Goal: Task Accomplishment & Management: Manage account settings

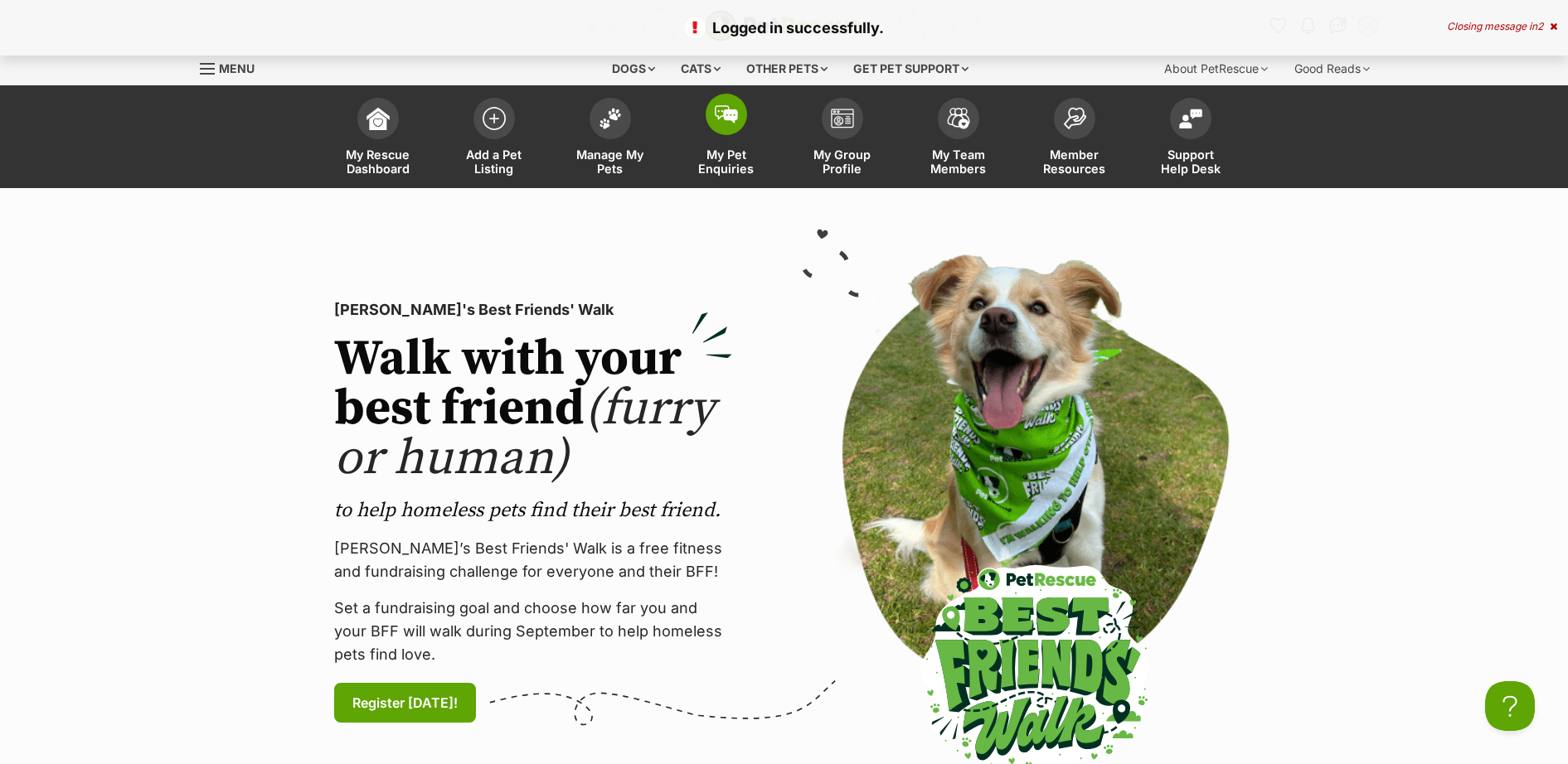
click at [732, 124] on span at bounding box center [726, 114] width 42 height 42
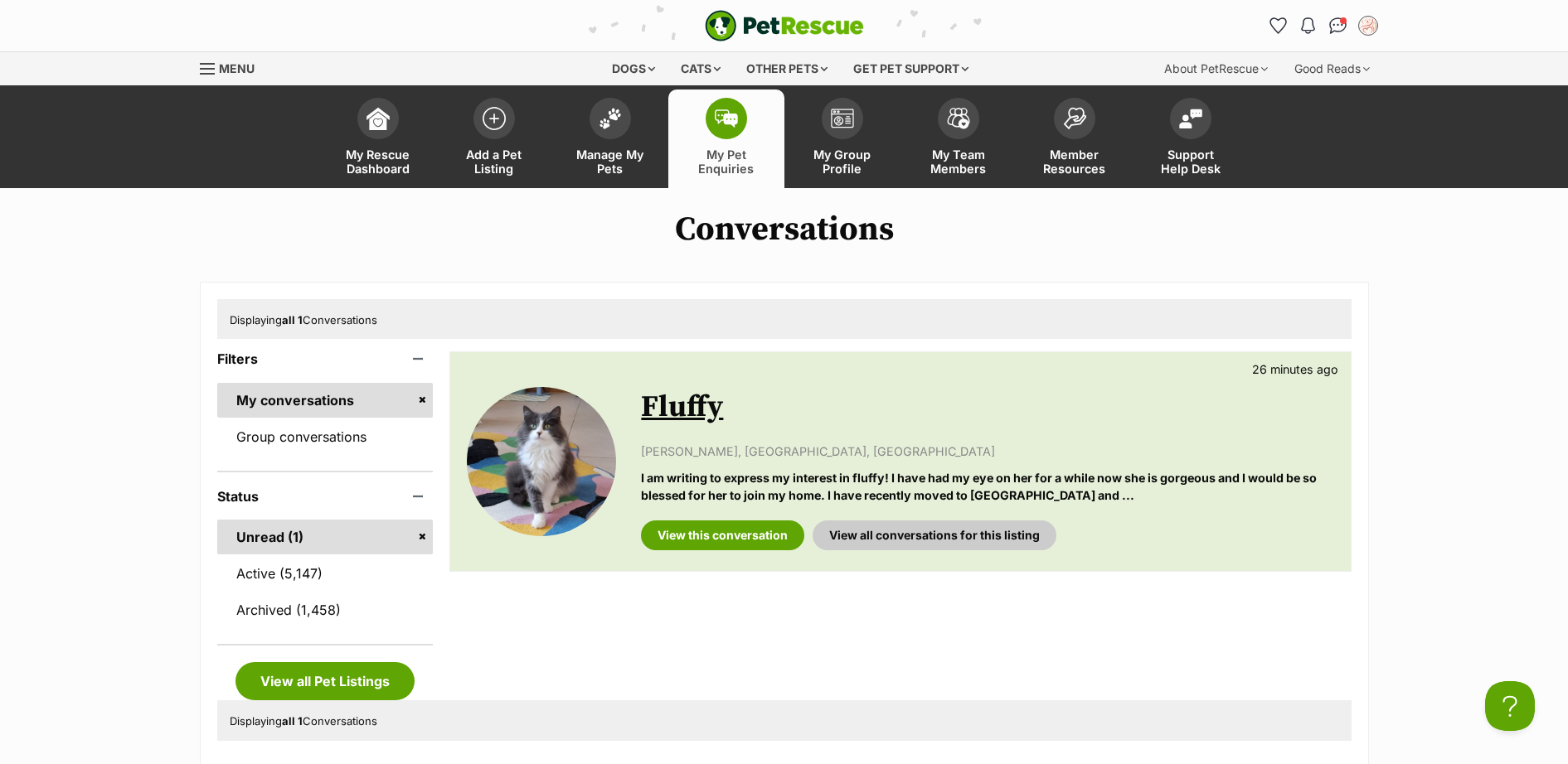
click at [685, 424] on link "Fluffy" at bounding box center [682, 407] width 82 height 37
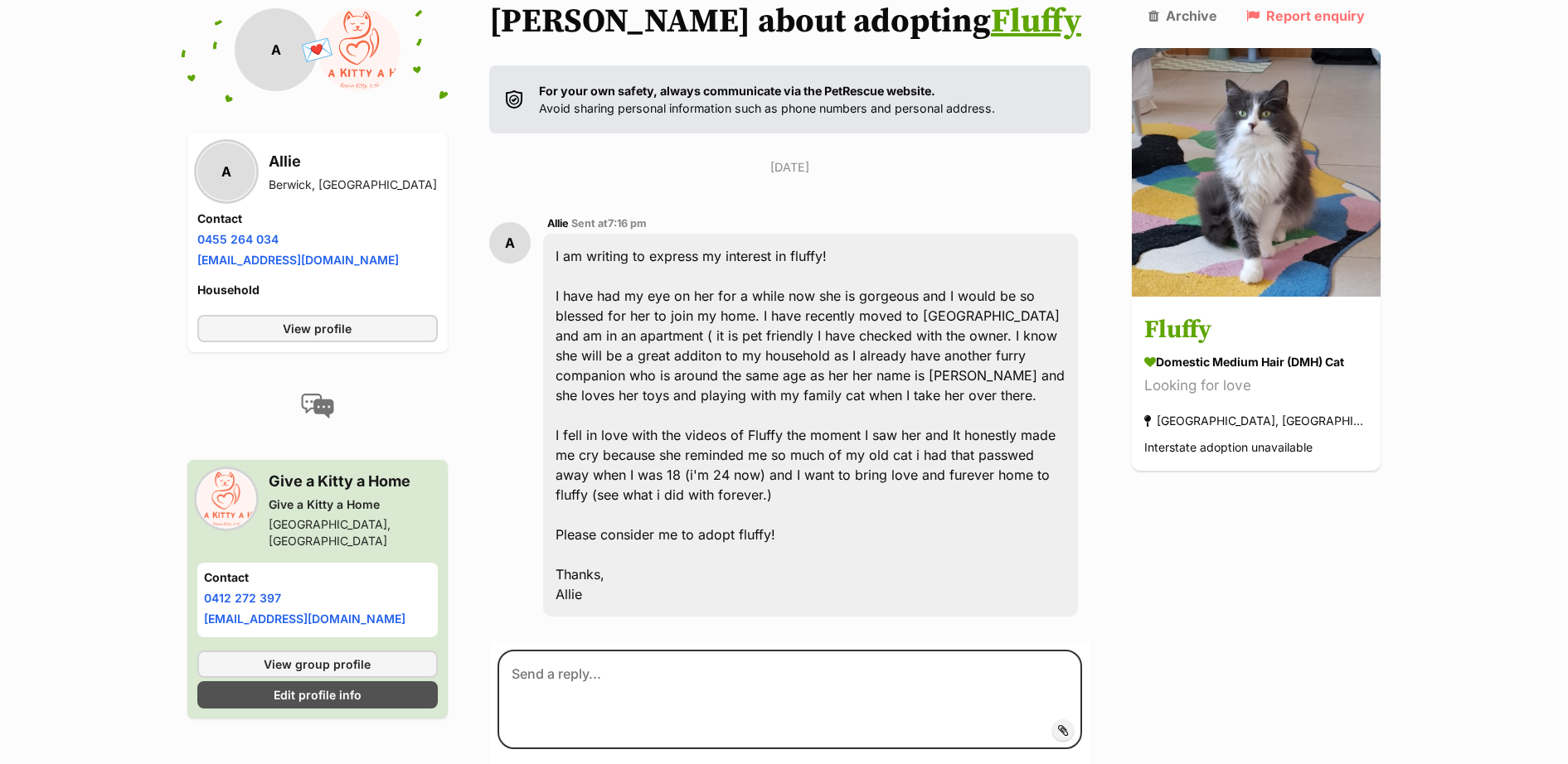
scroll to position [286, 0]
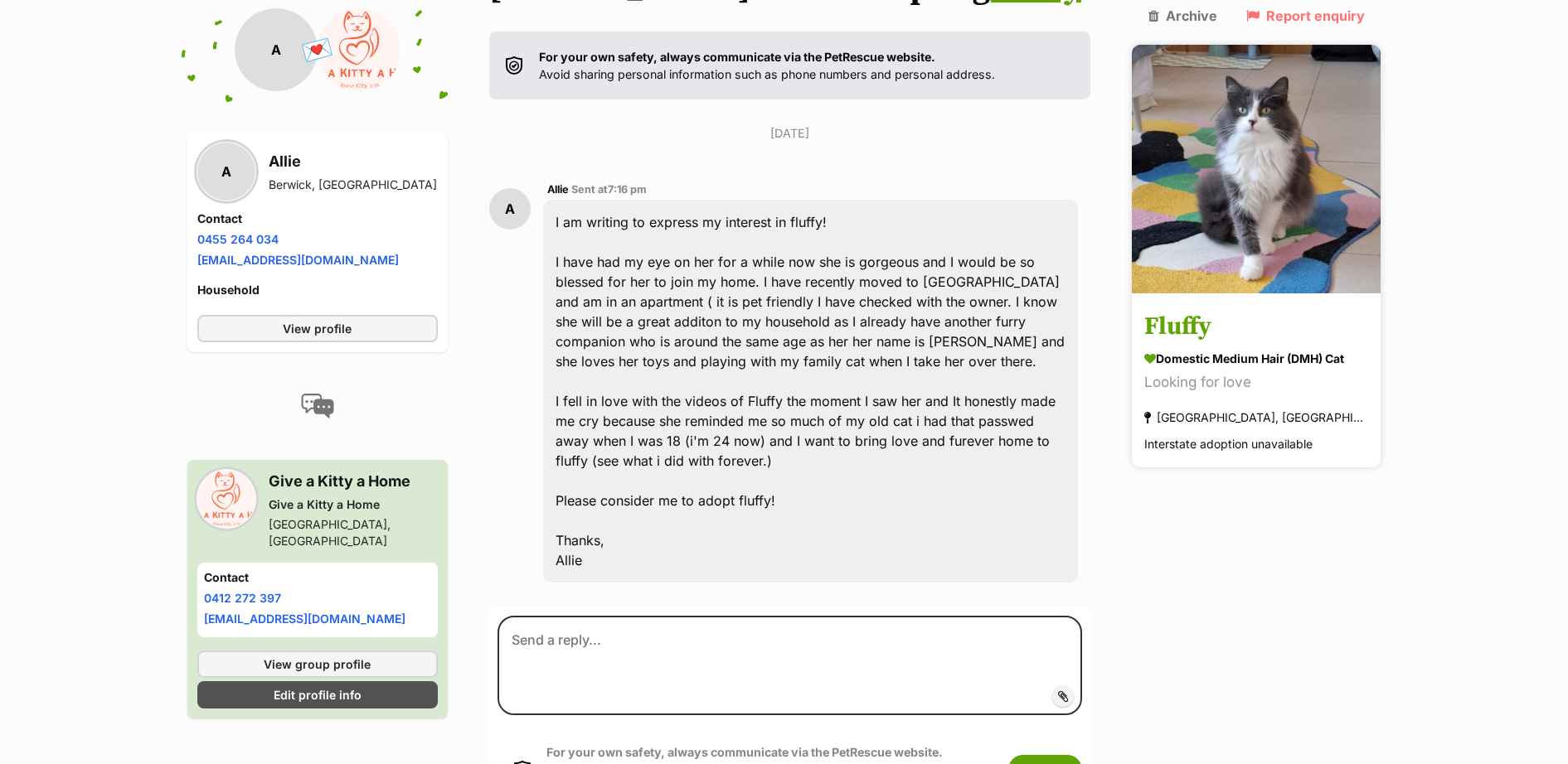
click at [1185, 310] on h3 "Fluffy" at bounding box center [1256, 328] width 224 height 37
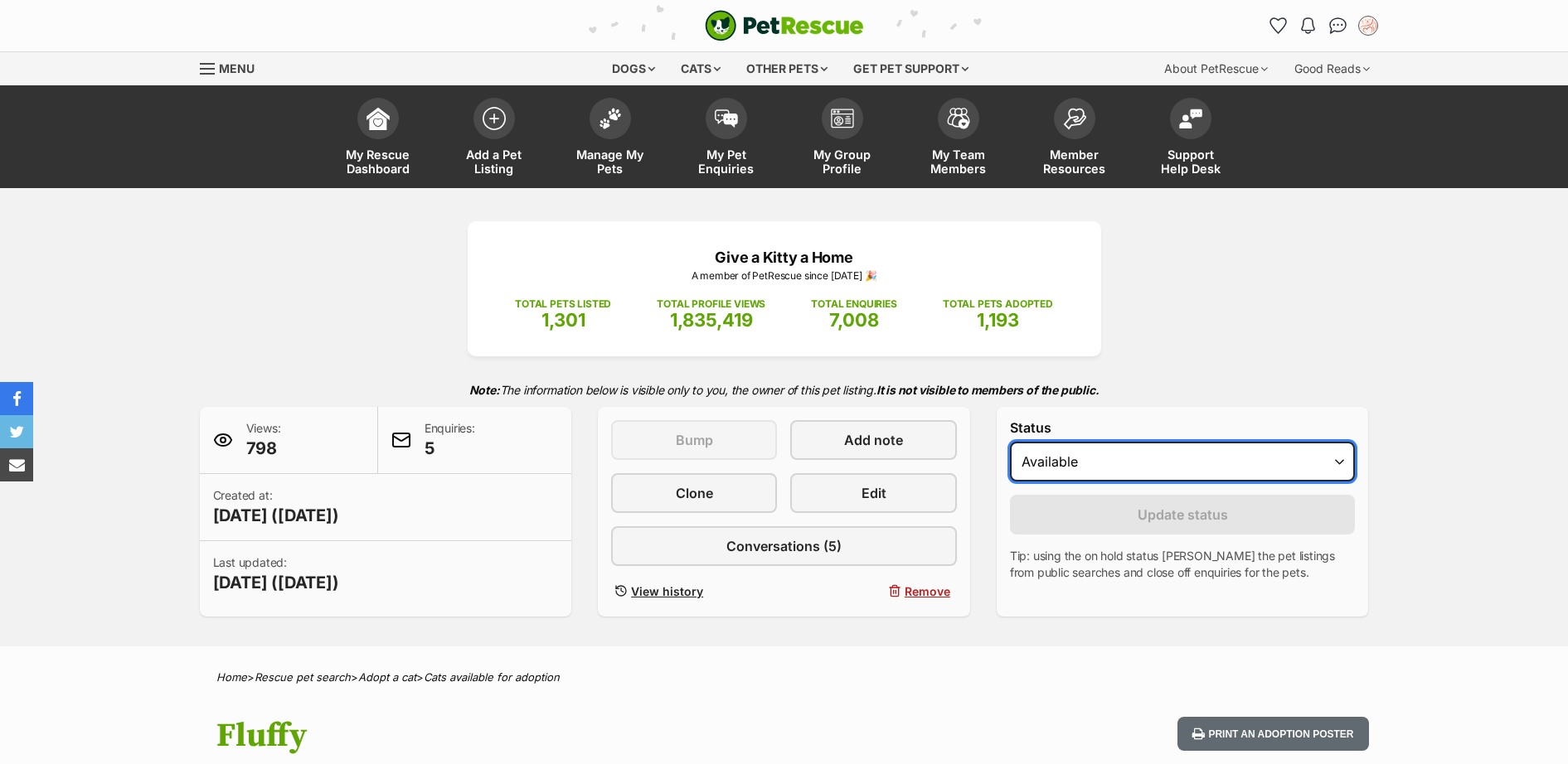
click at [1194, 477] on select "Draft - not available as listing has enquires Available On hold Adopted" at bounding box center [1183, 461] width 346 height 40
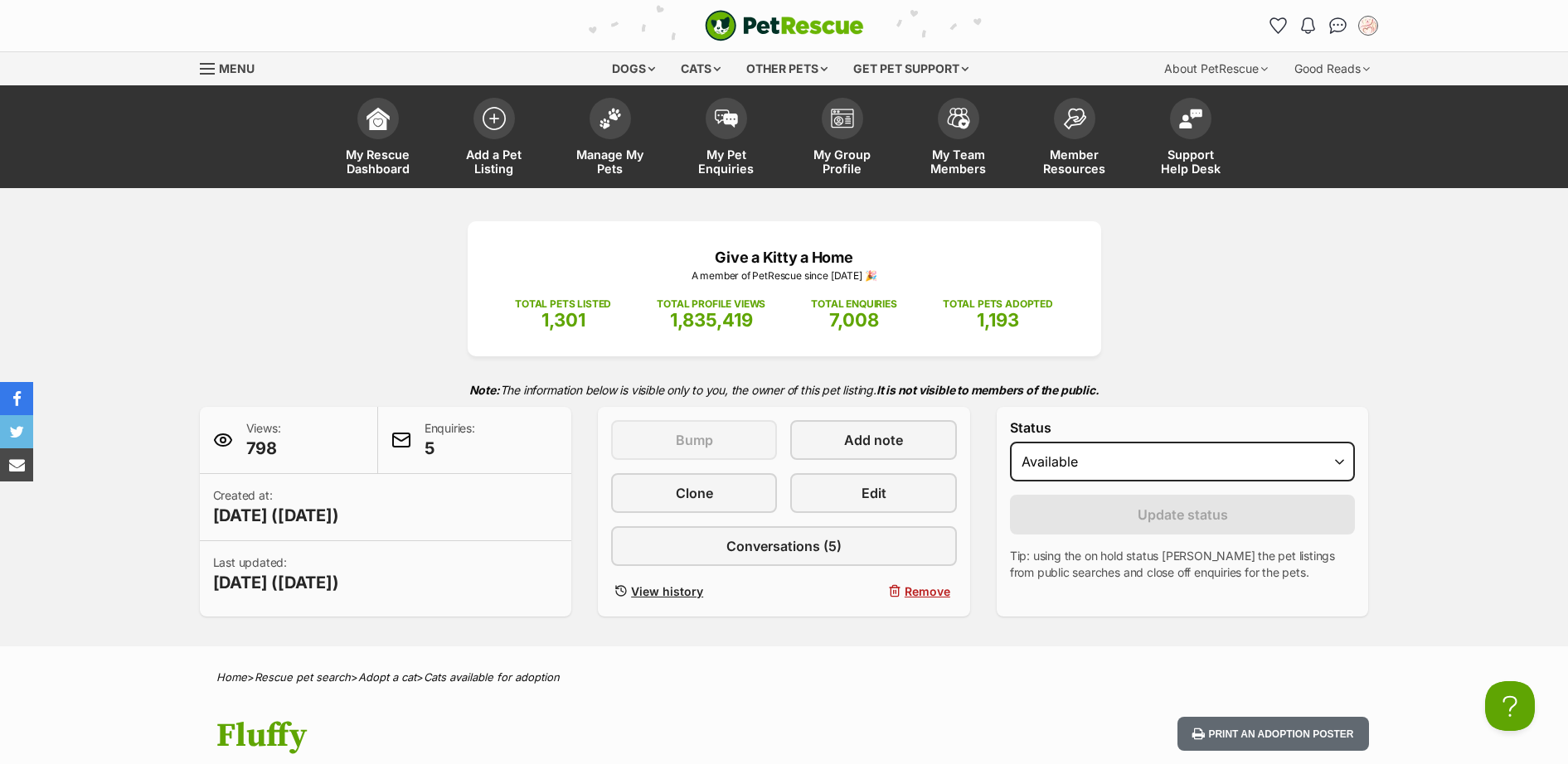
click at [1079, 587] on div "Status Draft - not available as listing has enquires Available On hold Adopted …" at bounding box center [1182, 512] width 373 height 210
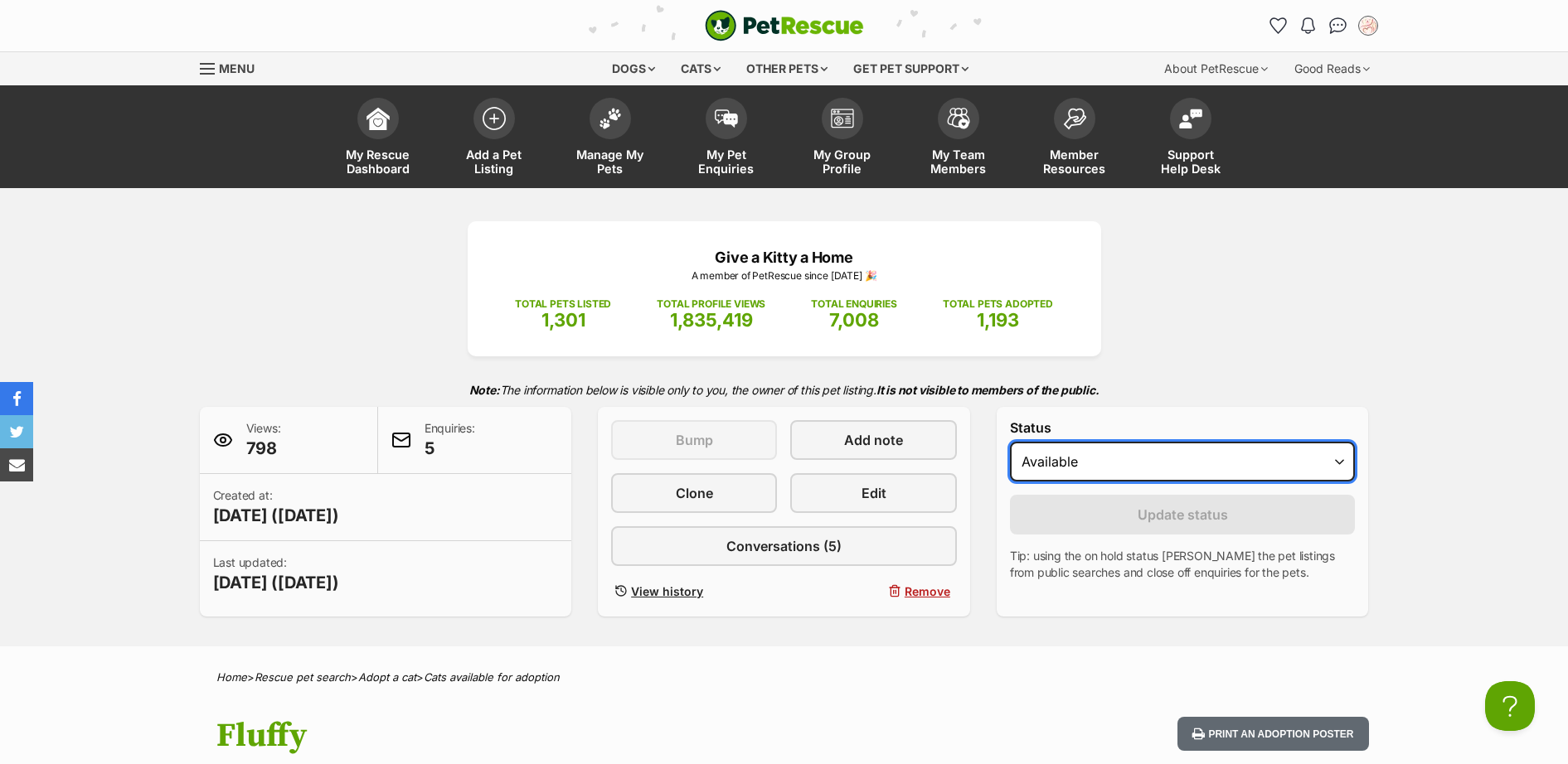
click at [1110, 456] on select "Draft - not available as listing has enquires Available On hold Adopted" at bounding box center [1183, 461] width 346 height 40
select select "rehomed"
click at [1010, 442] on select "Draft - not available as listing has enquires Available On hold Adopted" at bounding box center [1183, 461] width 346 height 40
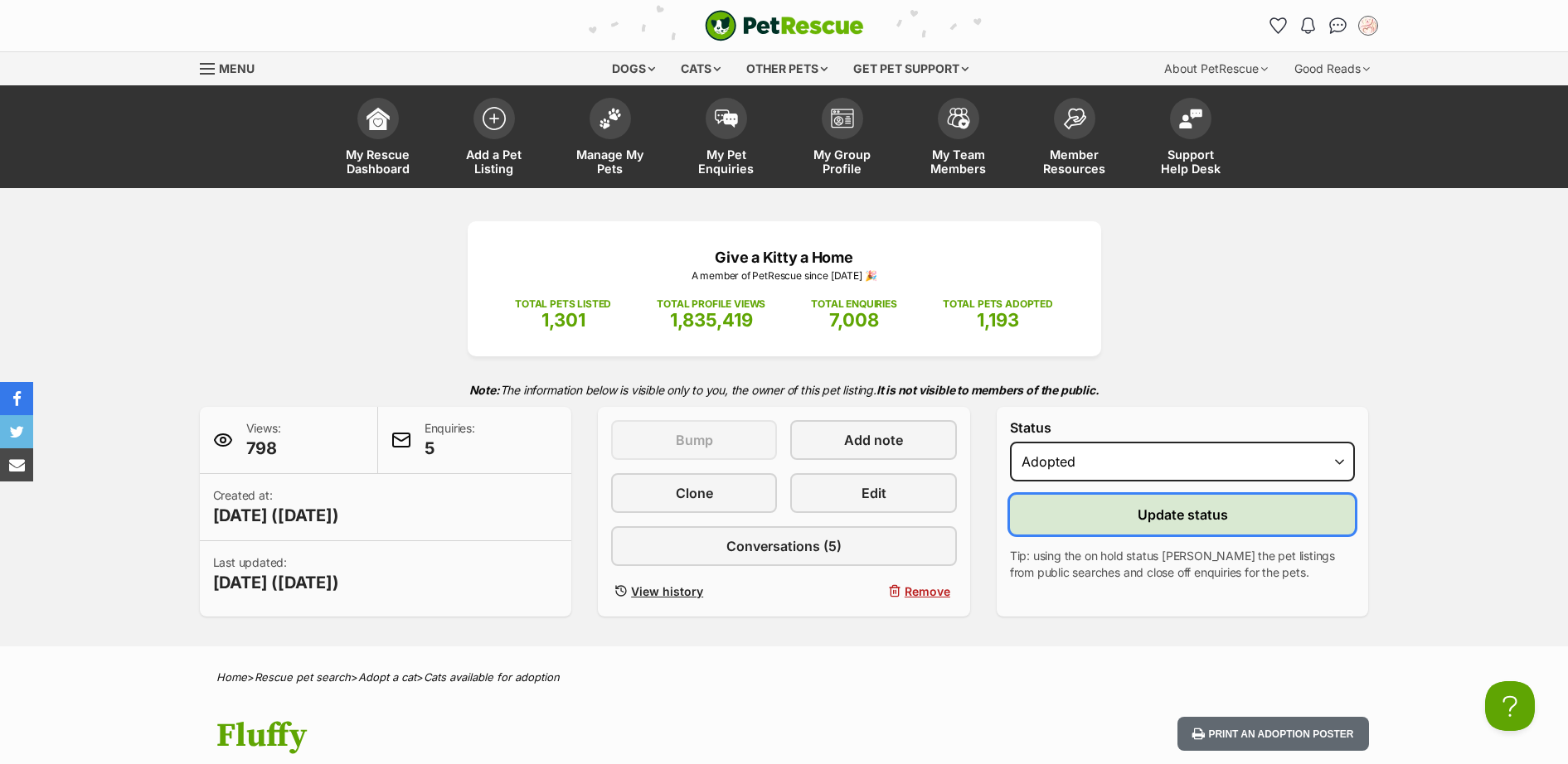
click at [1153, 510] on span "Update status" at bounding box center [1182, 514] width 90 height 20
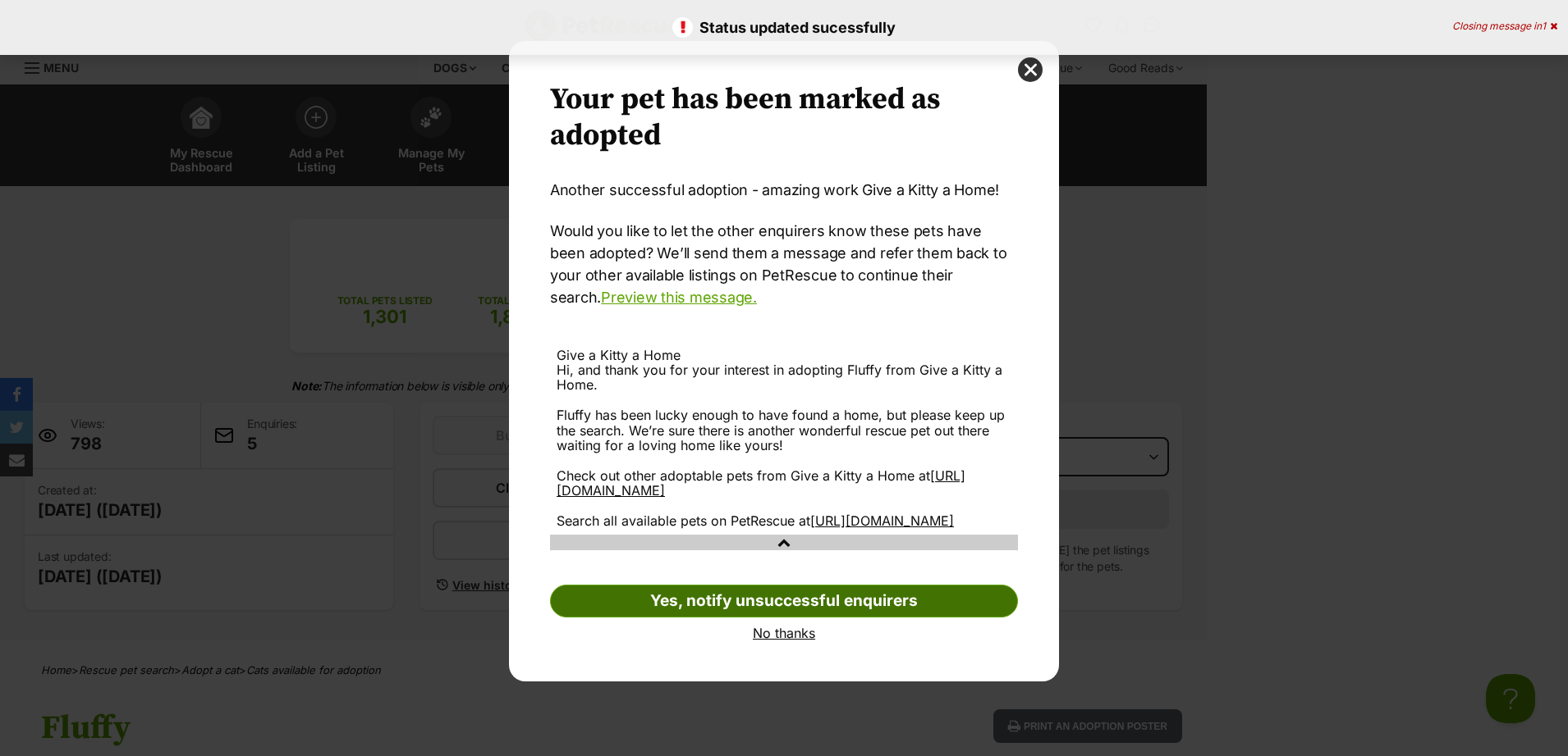
click at [846, 618] on link "Yes, notify unsuccessful enquirers" at bounding box center [784, 601] width 467 height 33
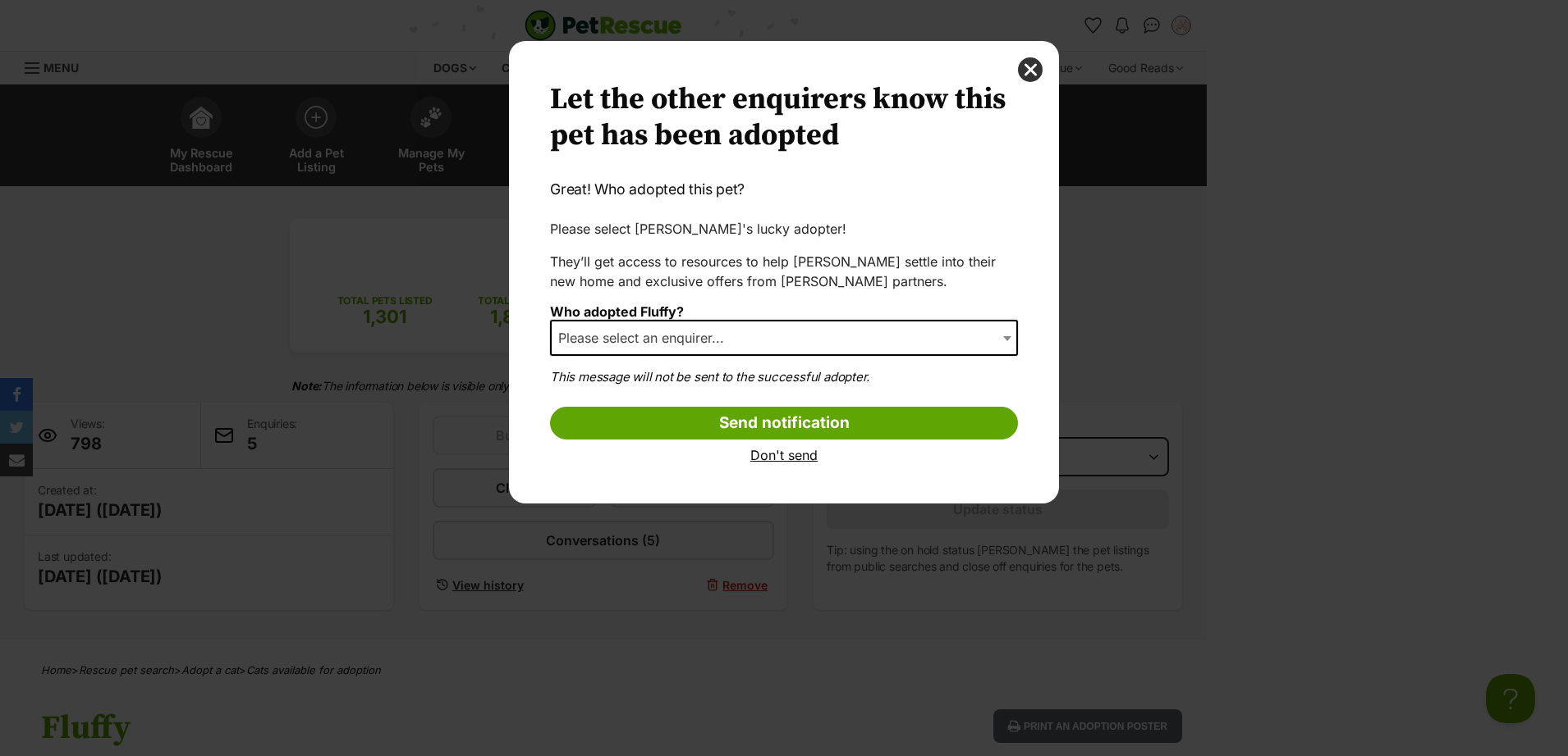
click at [963, 333] on span "Please select an enquirer..." at bounding box center [784, 338] width 467 height 36
click at [1024, 70] on button "close" at bounding box center [1030, 69] width 25 height 25
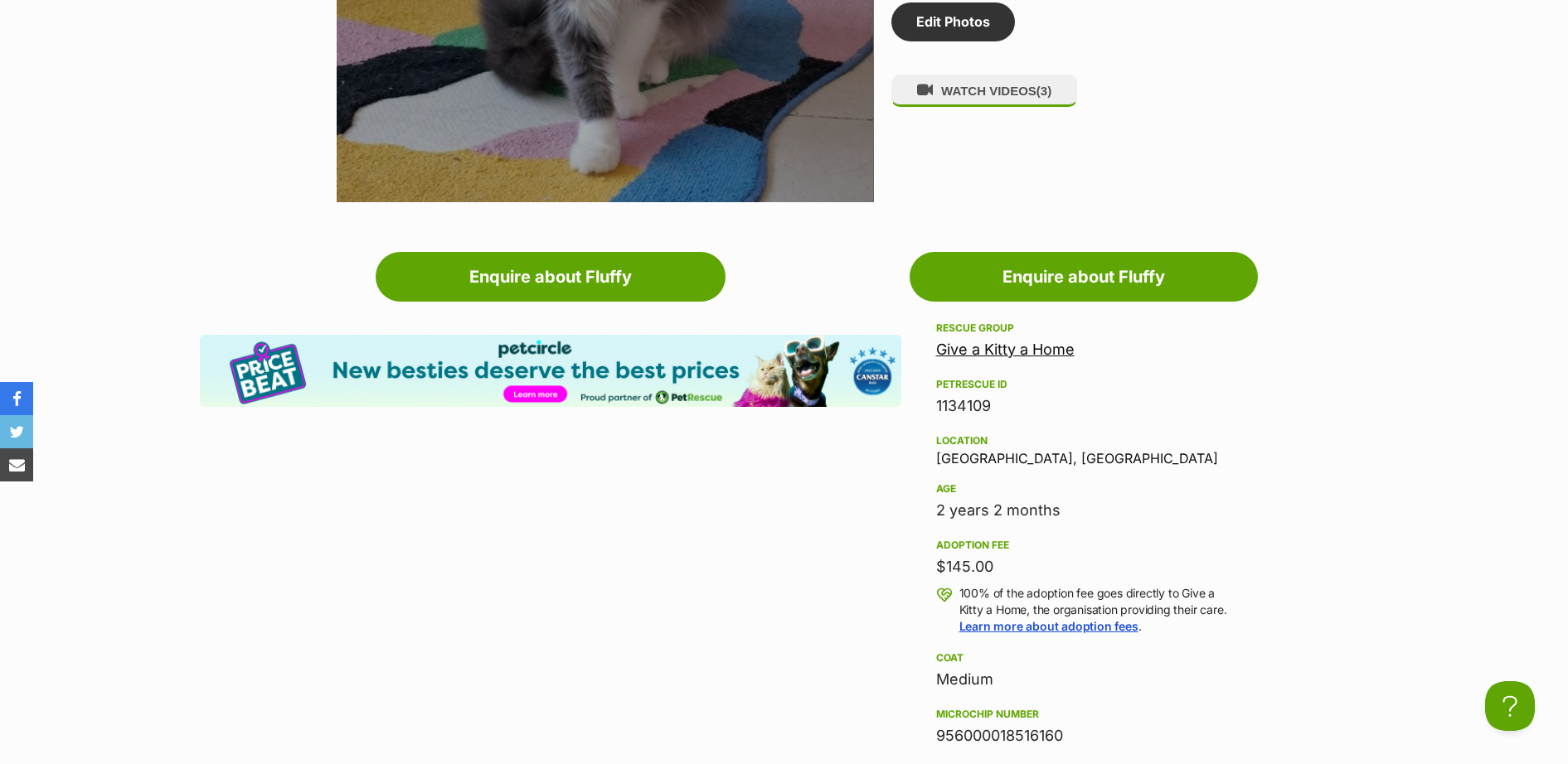
scroll to position [242, 0]
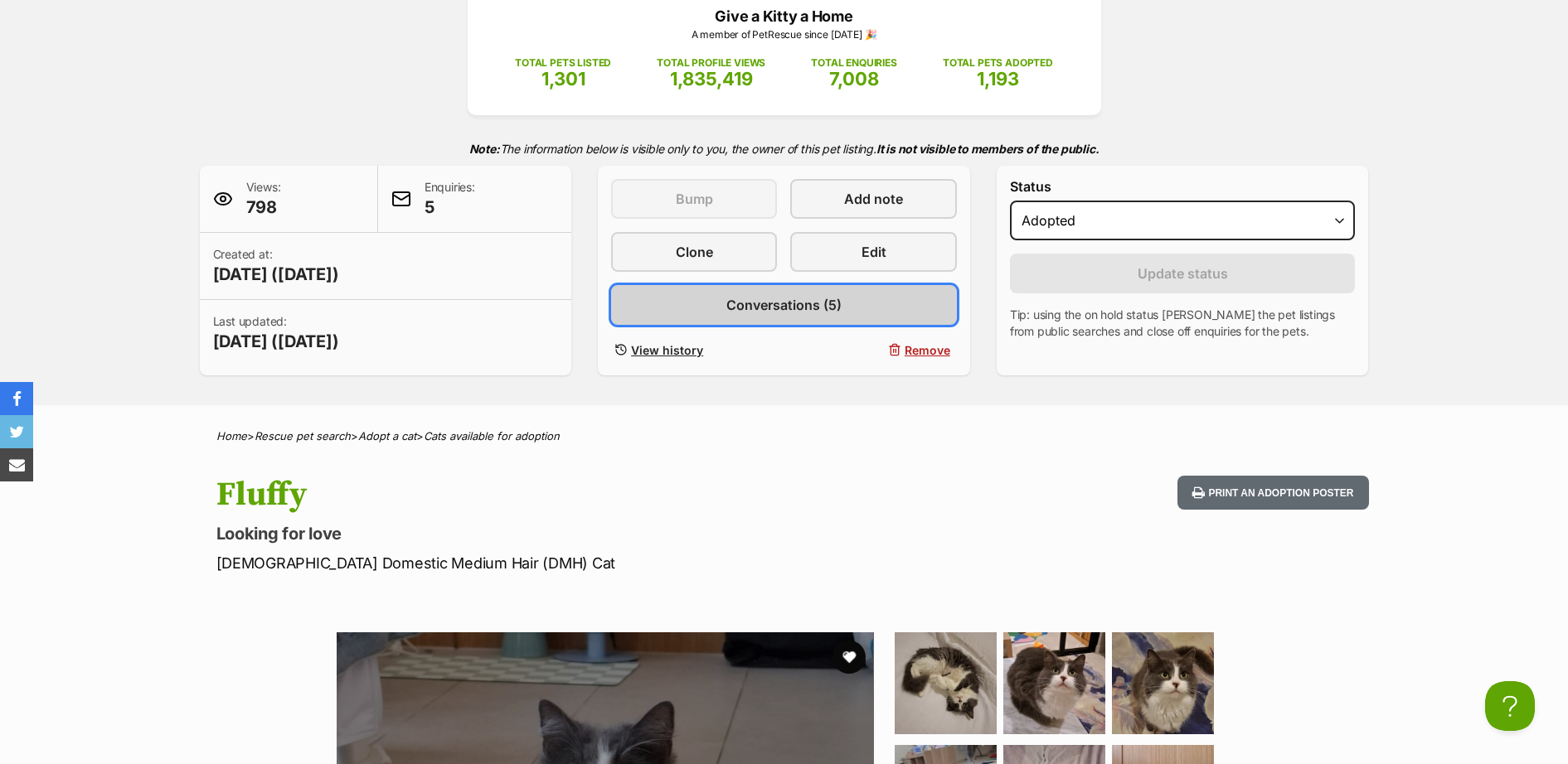
click at [796, 309] on span "Conversations (5)" at bounding box center [784, 305] width 115 height 20
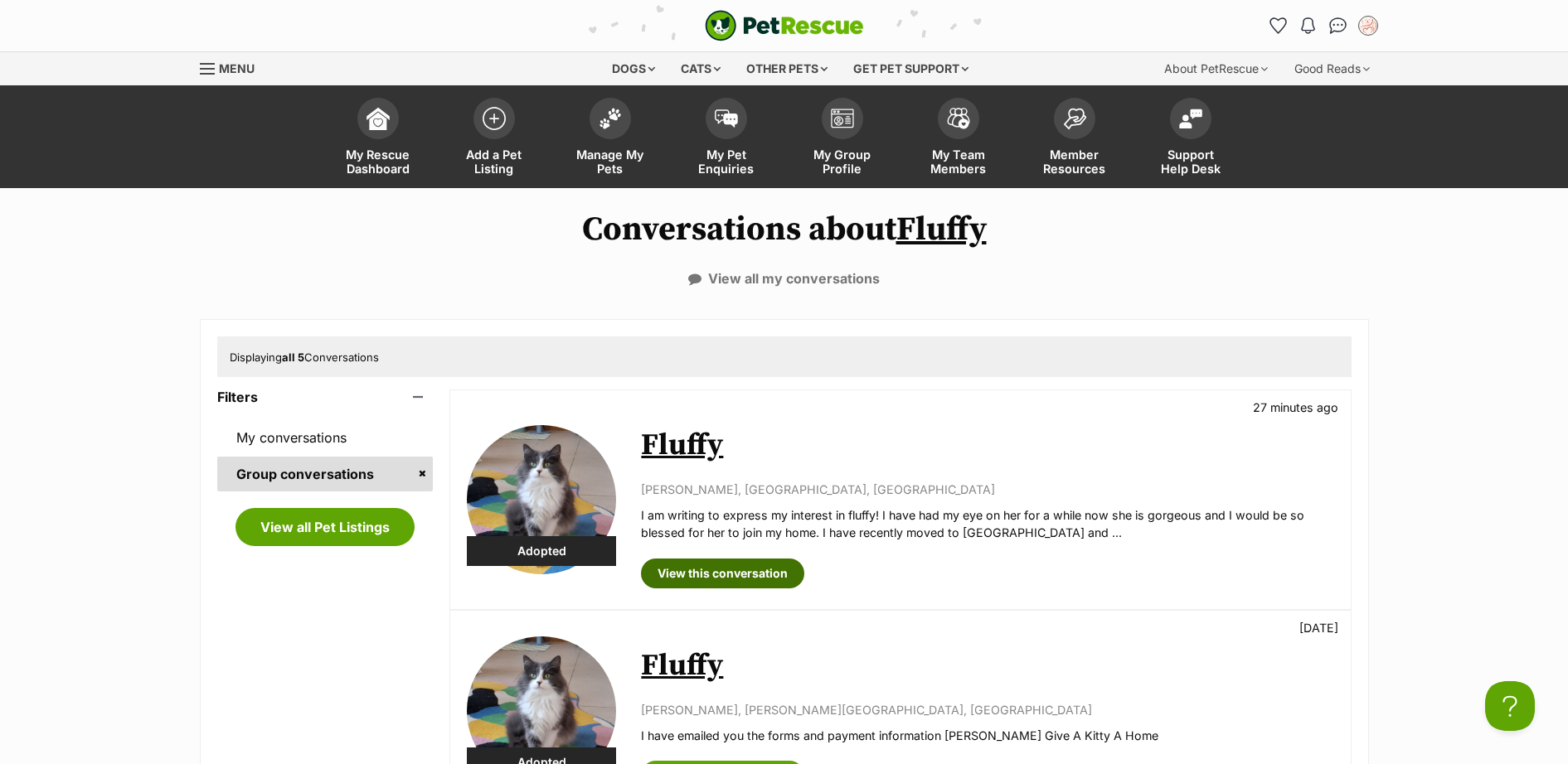
click at [734, 573] on link "View this conversation" at bounding box center [723, 573] width 164 height 30
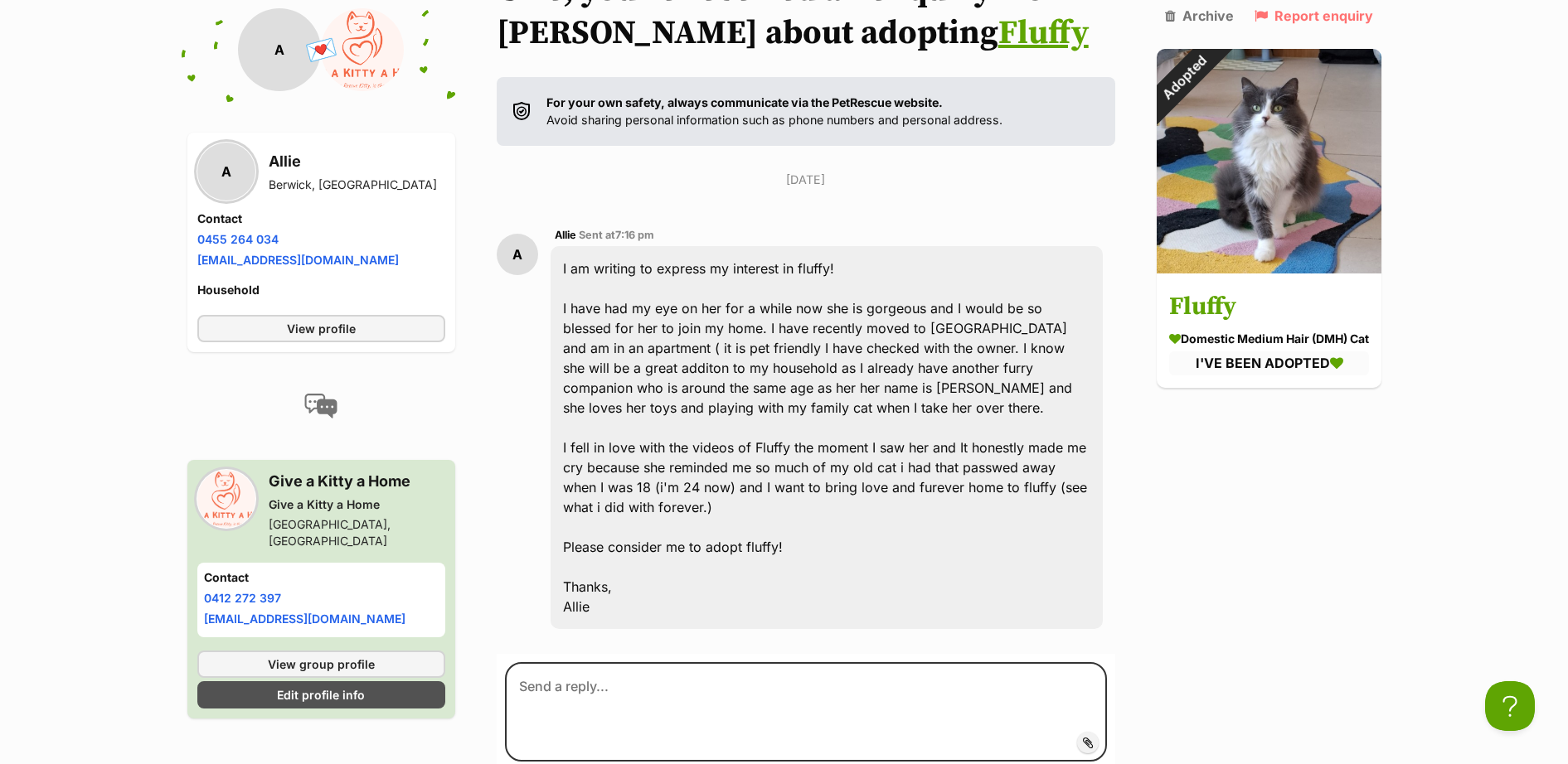
scroll to position [286, 0]
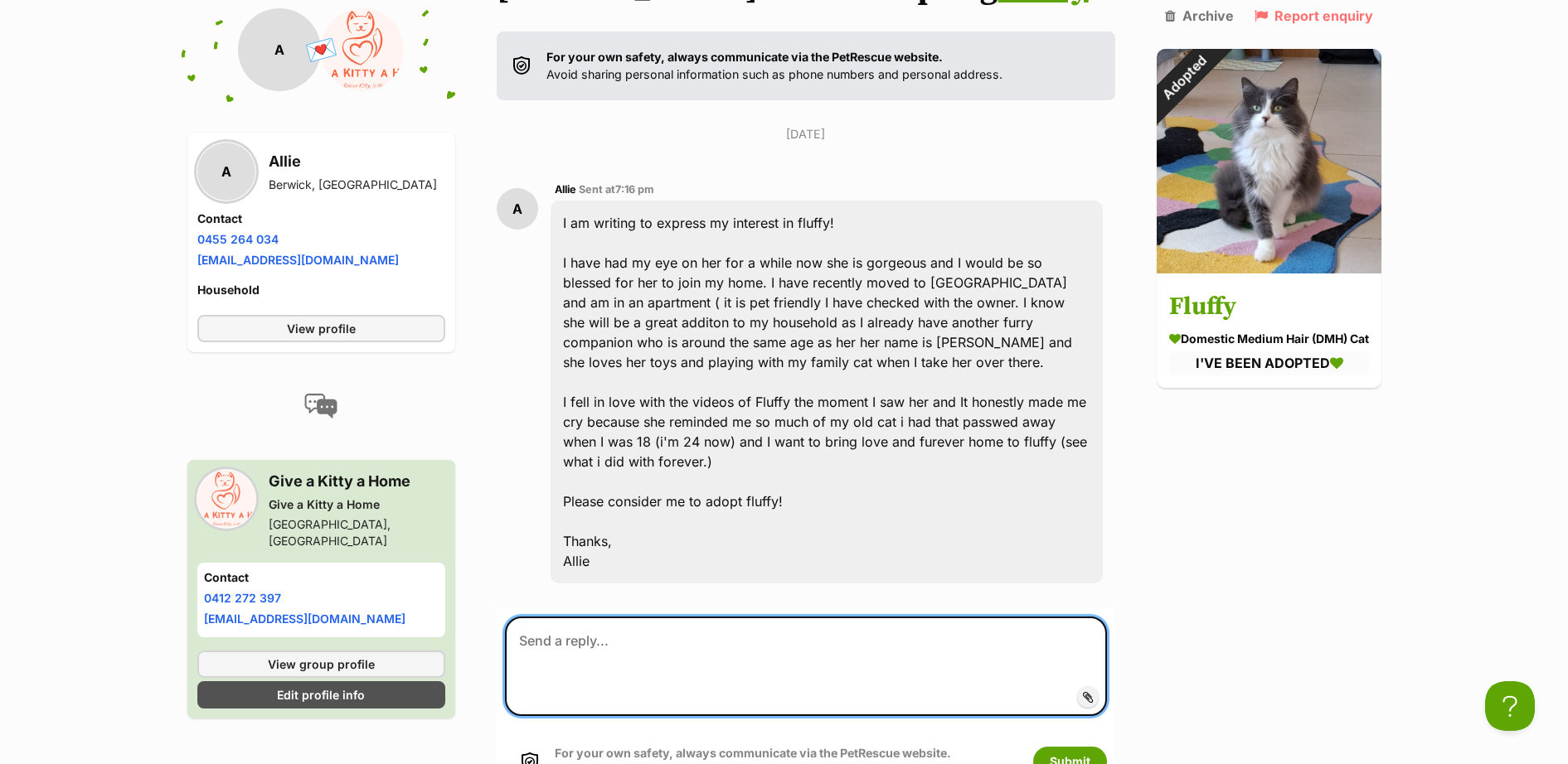
click at [676, 649] on textarea at bounding box center [806, 666] width 602 height 99
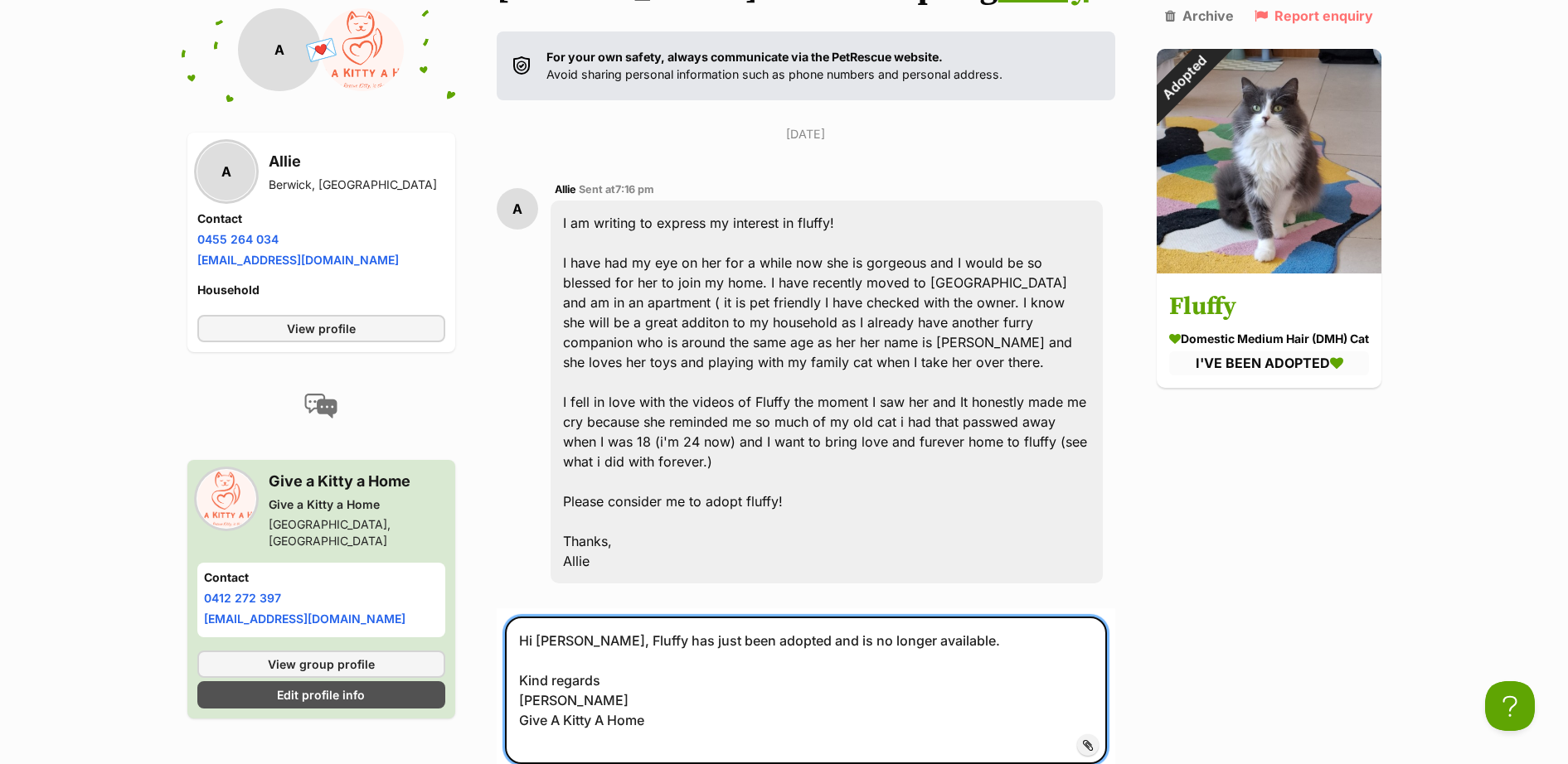
scroll to position [527, 0]
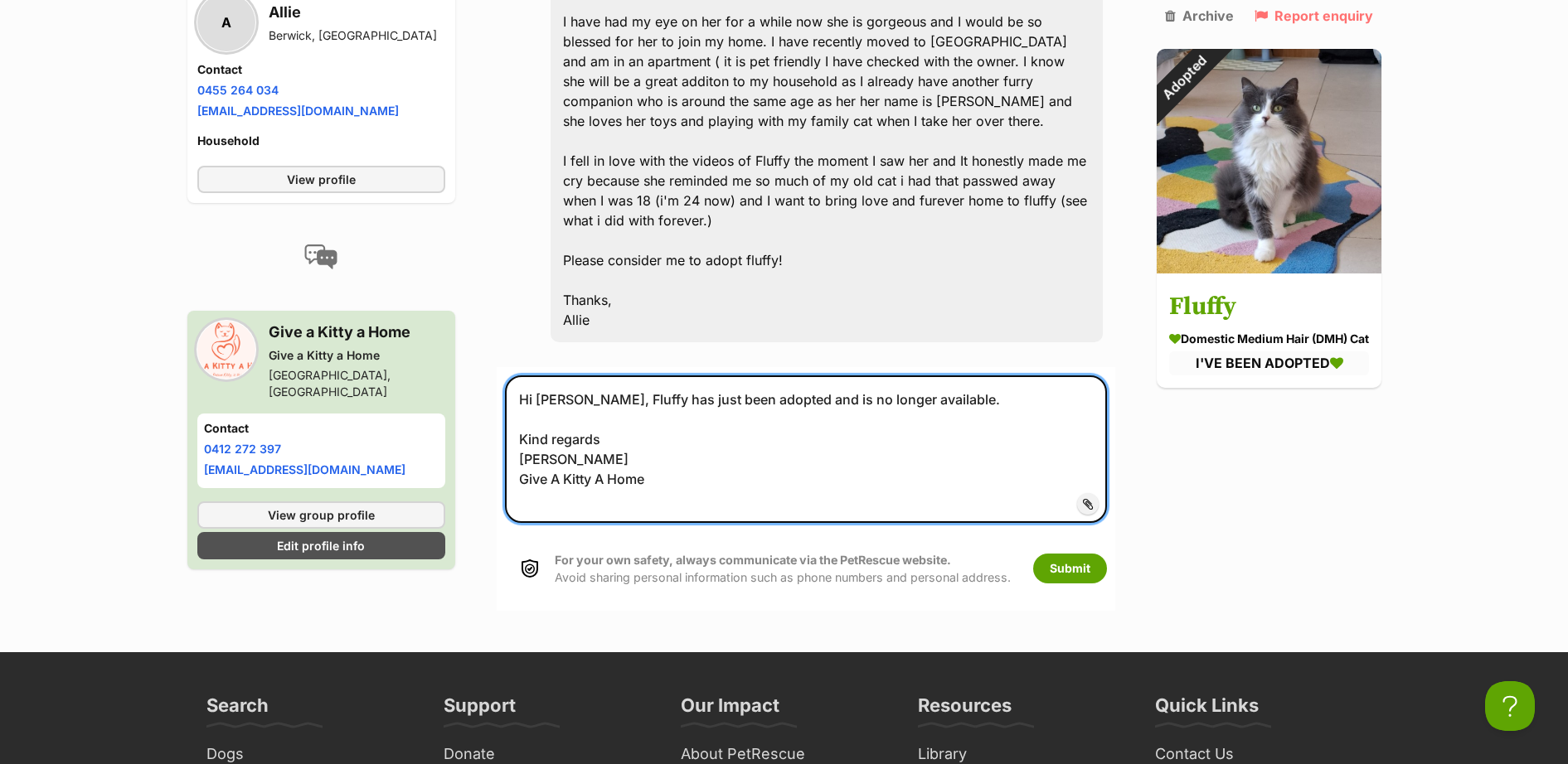
click at [569, 393] on textarea "Hi Allie, Fluffy has just been adopted and is no longer available. Kind regards…" at bounding box center [806, 449] width 602 height 148
type textarea "Hi Allie, Fluffy has just been adopted and is no longer available. Kind regards…"
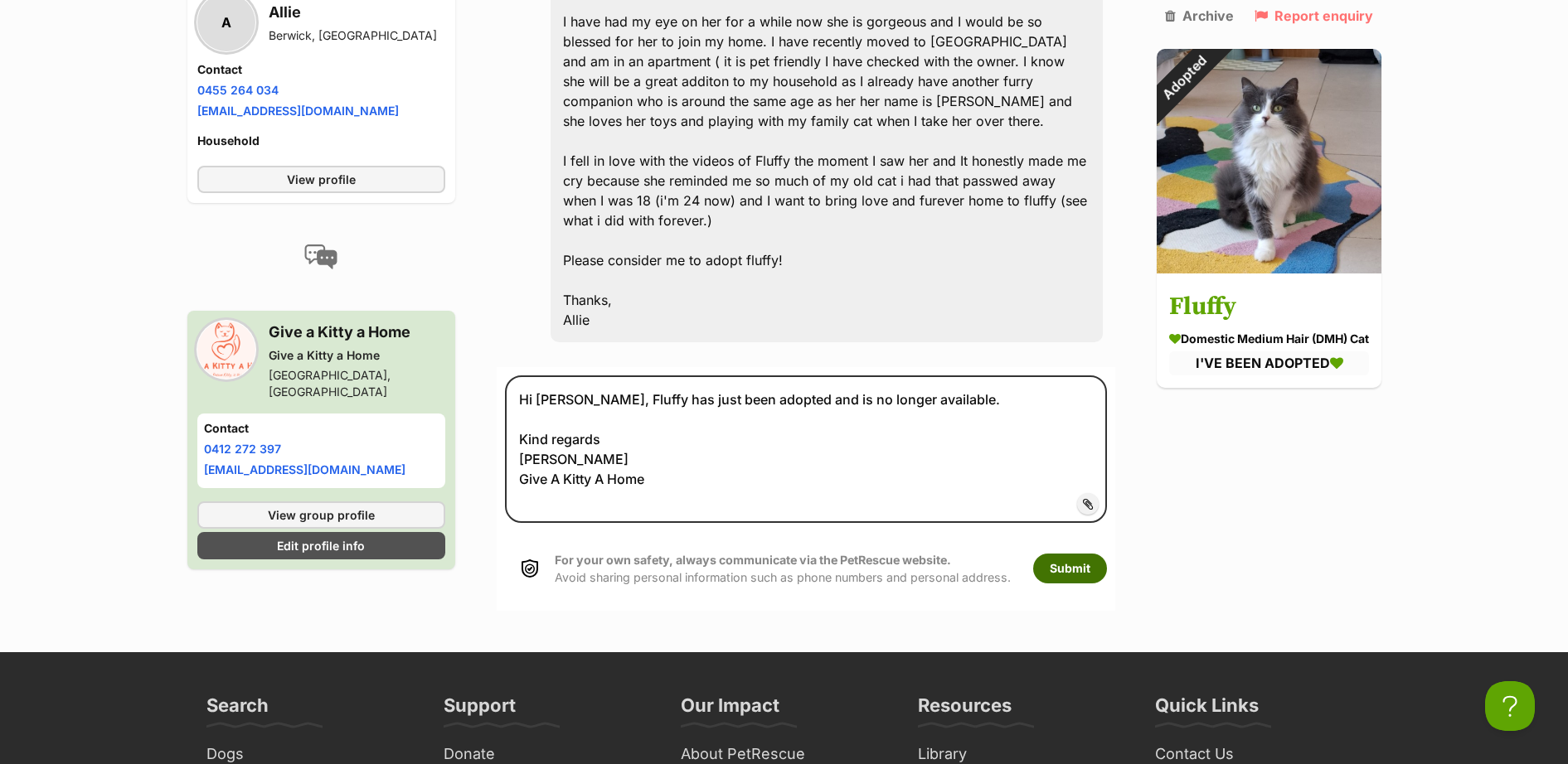
click at [1065, 583] on button "Submit" at bounding box center [1070, 569] width 73 height 30
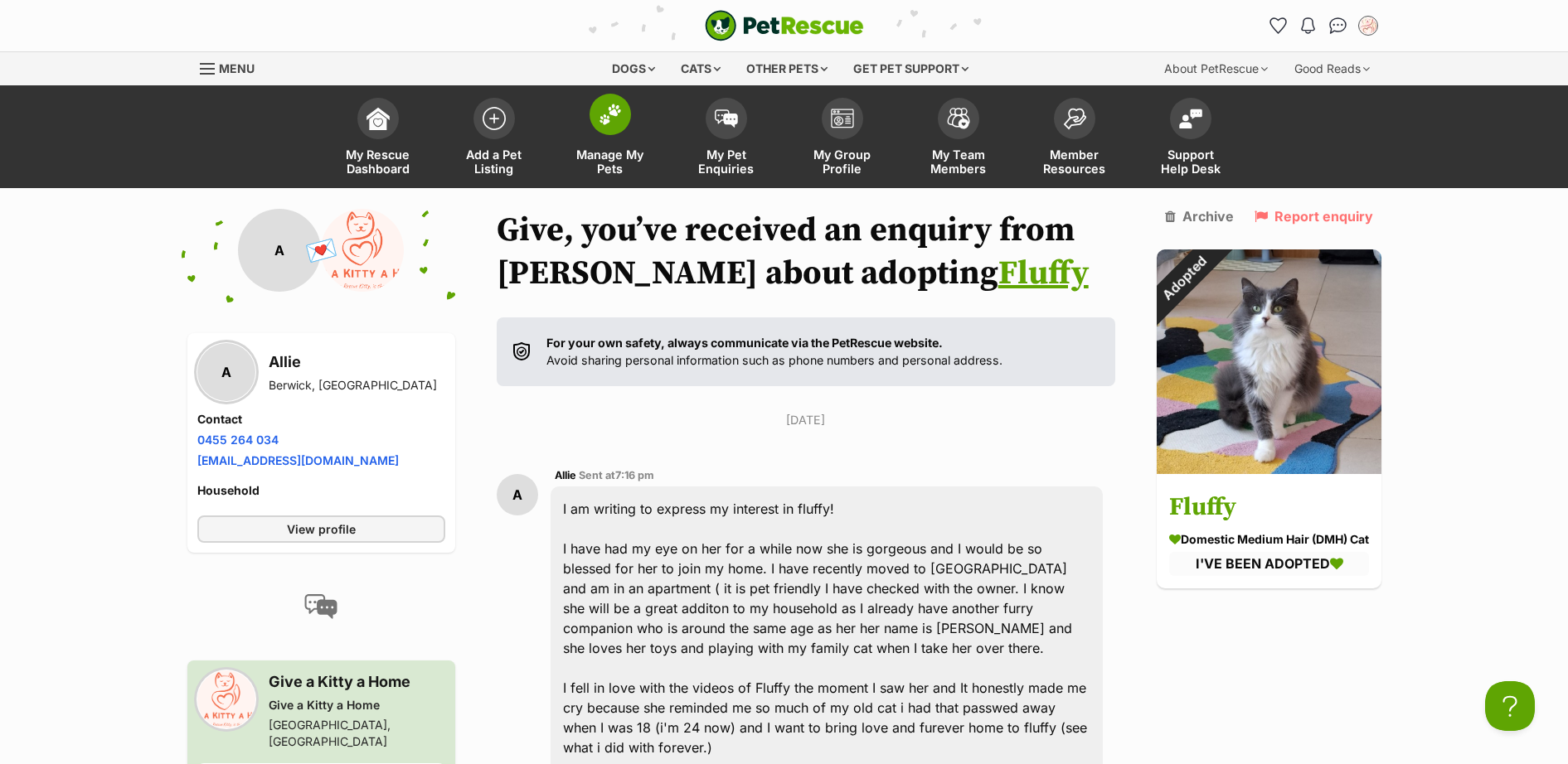
click at [611, 121] on img at bounding box center [610, 114] width 23 height 21
